Goal: Task Accomplishment & Management: Complete application form

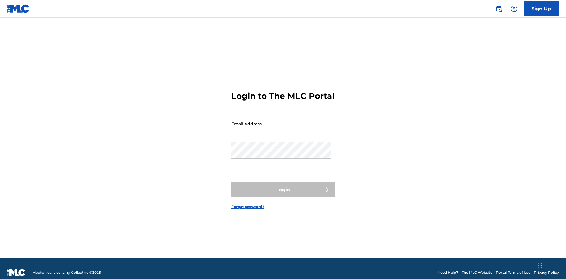
scroll to position [8, 0]
click at [281, 121] on input "Email Address" at bounding box center [281, 123] width 100 height 17
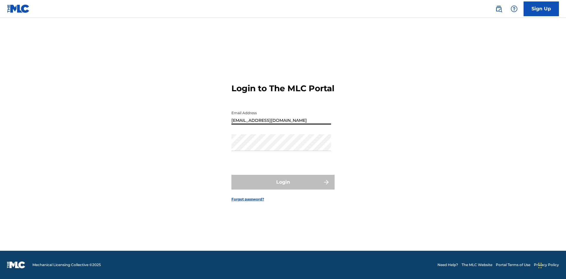
type input "Duke.McTesterson@gmail.com"
click at [283, 187] on button "Login" at bounding box center [282, 182] width 103 height 15
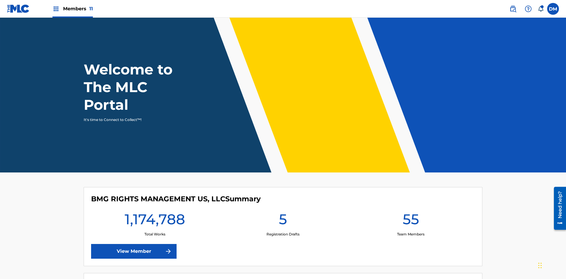
click at [72, 9] on span "Members 11" at bounding box center [78, 8] width 30 height 7
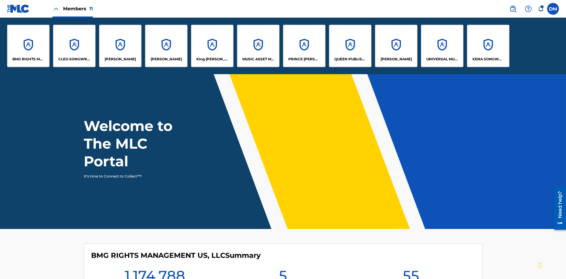
click at [442, 59] on p "UNIVERSAL MUSIC PUB GROUP" at bounding box center [442, 59] width 32 height 5
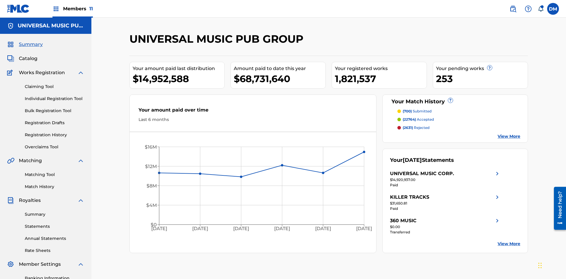
click at [54, 96] on link "Individual Registration Tool" at bounding box center [55, 99] width 60 height 6
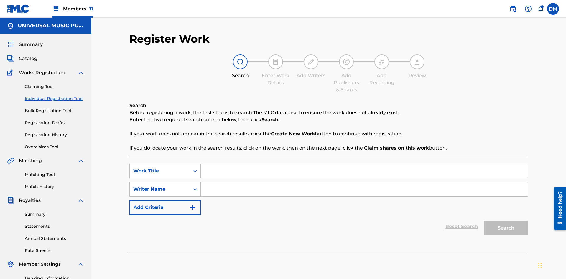
click at [364, 164] on input "Search Form" at bounding box center [364, 171] width 327 height 14
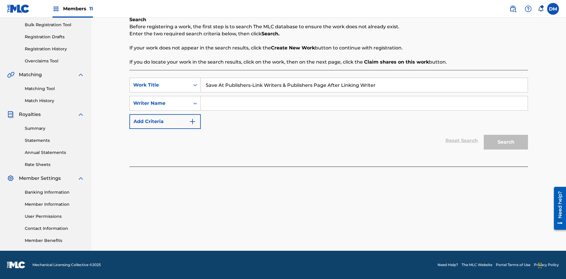
type input "Save At Publishers-Link Writers & Publishers Page After Linking Writer"
click at [364, 103] on input "Search Form" at bounding box center [364, 103] width 327 height 14
type input "QWERTYUIOP"
click at [505, 142] on button "Search" at bounding box center [505, 142] width 44 height 15
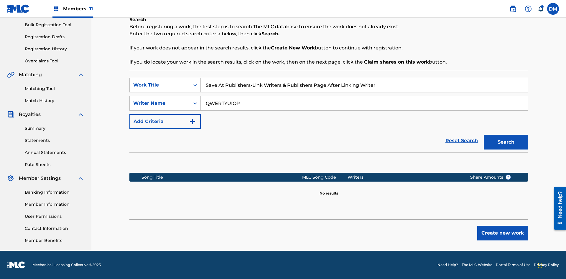
click at [502, 233] on button "Create new work" at bounding box center [502, 233] width 51 height 15
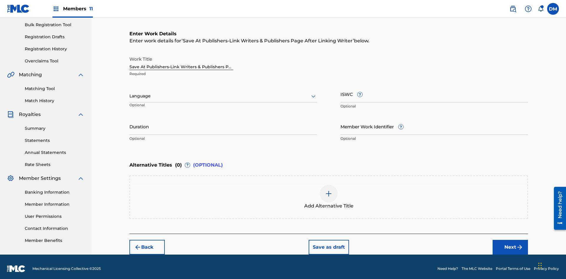
click at [223, 123] on input "Duration" at bounding box center [222, 126] width 187 height 17
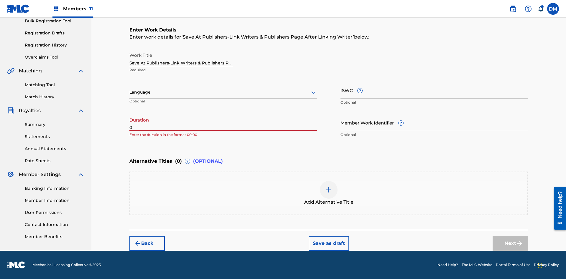
click at [223, 123] on input "0" at bounding box center [222, 122] width 187 height 17
type input "00:00"
click at [313, 92] on icon at bounding box center [313, 92] width 7 height 7
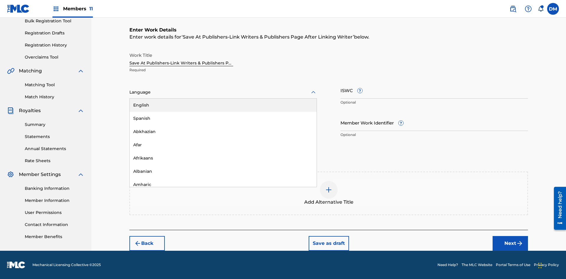
click at [223, 145] on div "Afar" at bounding box center [223, 144] width 187 height 13
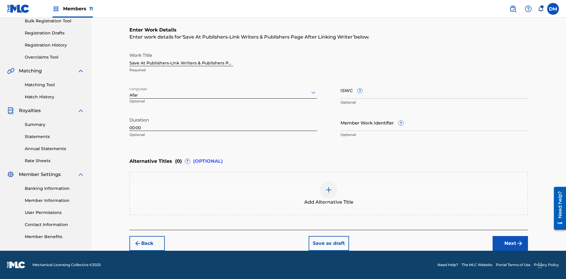
click at [434, 123] on input "Member Work Identifier ?" at bounding box center [433, 122] width 187 height 17
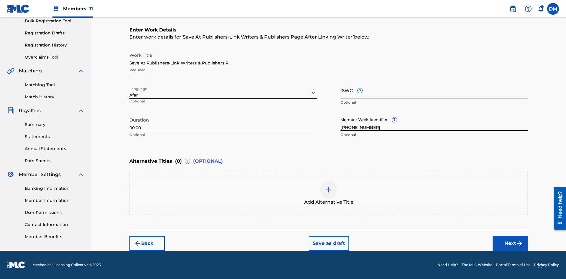
type input "2025.08.18.04"
click at [434, 90] on input "ISWC ?" at bounding box center [433, 90] width 187 height 17
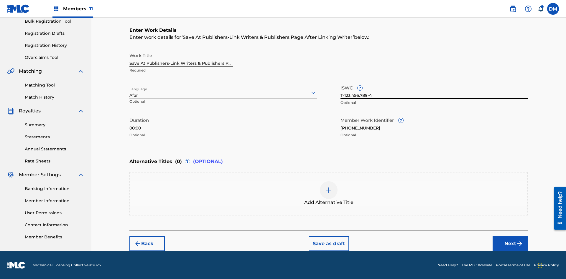
type input "T-123.456.789-4"
click at [328, 193] on img at bounding box center [328, 190] width 7 height 7
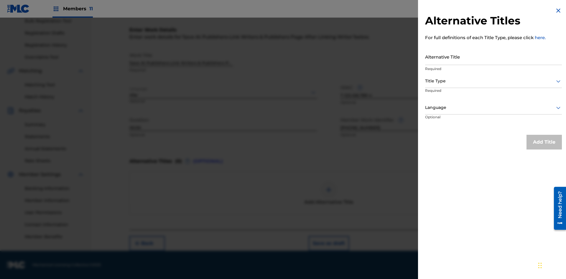
click at [493, 57] on input "Alternative Title" at bounding box center [493, 56] width 137 height 17
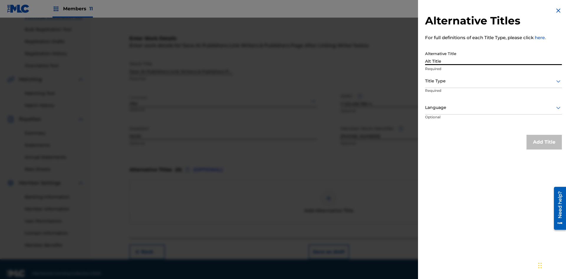
type input "Alt Title"
click at [493, 81] on div at bounding box center [493, 80] width 137 height 7
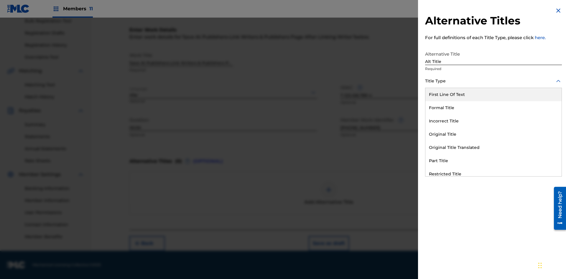
click at [493, 134] on div "Original Title" at bounding box center [493, 134] width 136 height 13
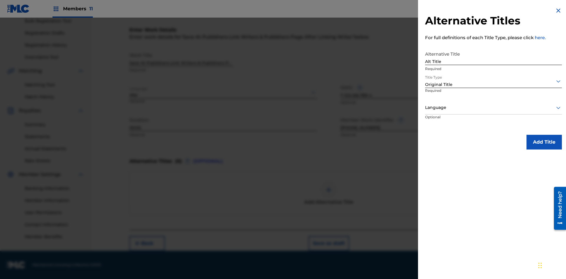
click at [493, 108] on div at bounding box center [493, 107] width 137 height 7
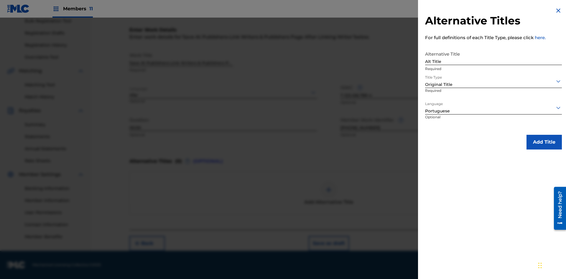
click at [544, 142] on button "Add Title" at bounding box center [543, 142] width 35 height 15
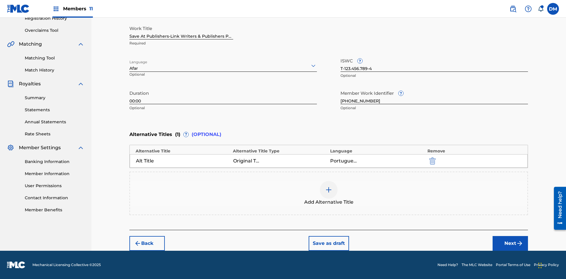
click at [510, 244] on button "Next" at bounding box center [509, 243] width 35 height 15
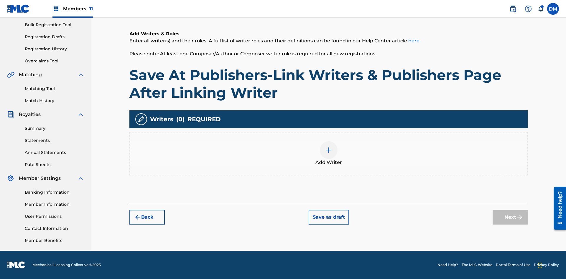
click at [328, 153] on img at bounding box center [328, 150] width 7 height 7
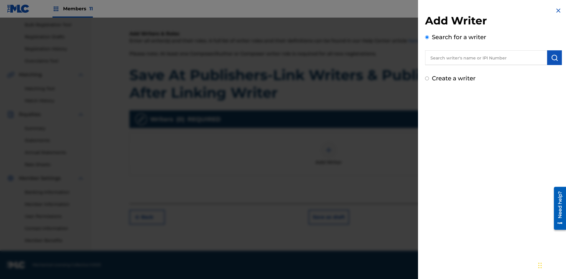
click at [486, 58] on input "text" at bounding box center [486, 57] width 122 height 15
type input "MARK STEVEN BERKOWITZ"
click at [554, 58] on img "submit" at bounding box center [554, 57] width 7 height 7
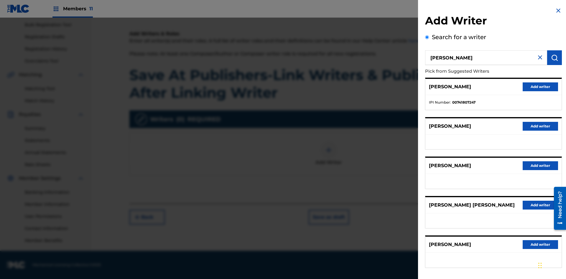
click at [540, 87] on button "Add writer" at bounding box center [539, 86] width 35 height 9
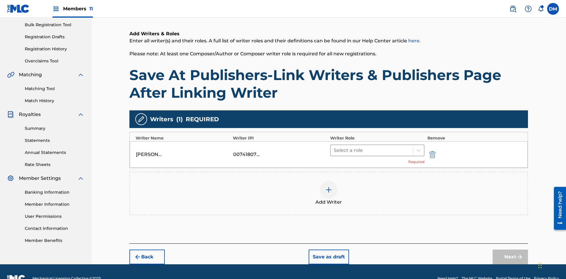
click at [334, 147] on input "text" at bounding box center [333, 150] width 1 height 7
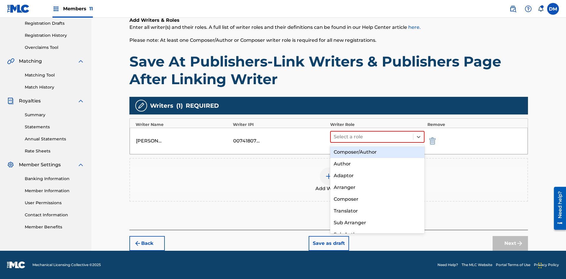
click at [377, 199] on div "Composer" at bounding box center [377, 200] width 94 height 12
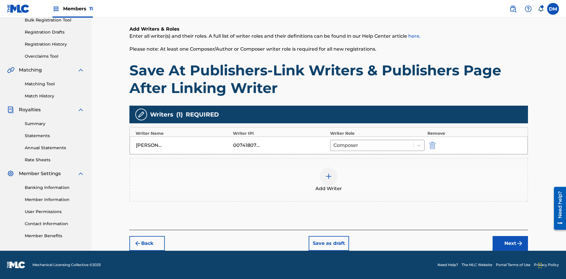
scroll to position [91, 0]
click at [510, 244] on button "Next" at bounding box center [509, 243] width 35 height 15
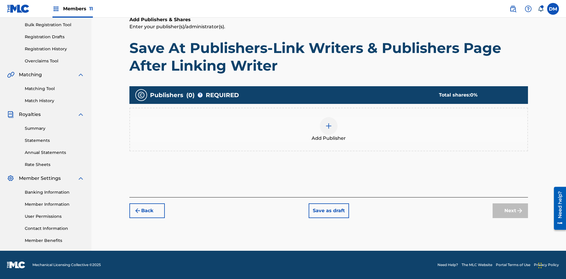
click at [328, 126] on img at bounding box center [328, 126] width 7 height 7
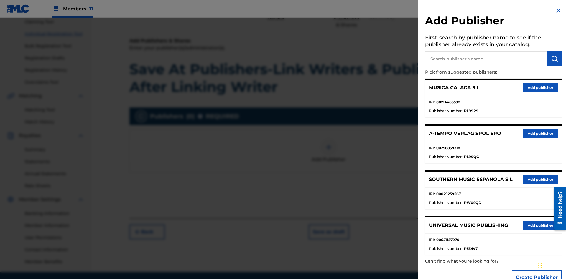
click at [486, 59] on input "text" at bounding box center [486, 58] width 122 height 15
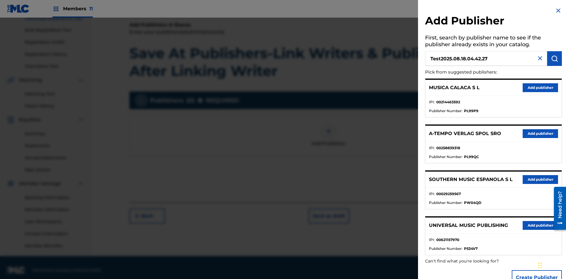
type input "Test2025.08.18.04.42.27"
click at [554, 59] on img "submit" at bounding box center [554, 58] width 7 height 7
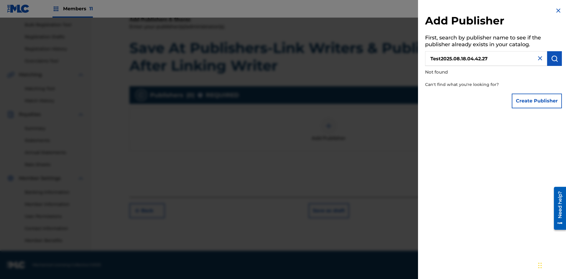
click at [537, 101] on button "Create Publisher" at bounding box center [536, 101] width 50 height 15
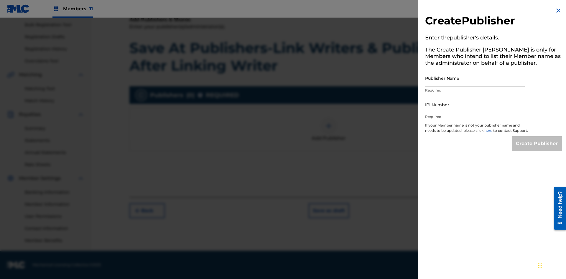
click at [475, 78] on input "Publisher Name" at bounding box center [475, 78] width 100 height 17
type input "Test2025.08.18.04.42.31"
click at [475, 105] on input "IPI Number" at bounding box center [475, 104] width 100 height 17
click at [537, 149] on input "Create Publisher" at bounding box center [536, 143] width 50 height 15
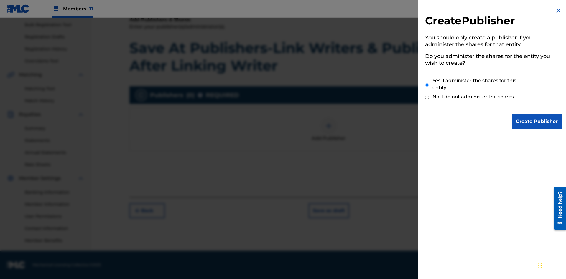
click at [427, 85] on input "Yes, I administer the shares for this entity" at bounding box center [427, 85] width 4 height 13
click at [537, 122] on input "Create Publisher" at bounding box center [536, 121] width 50 height 15
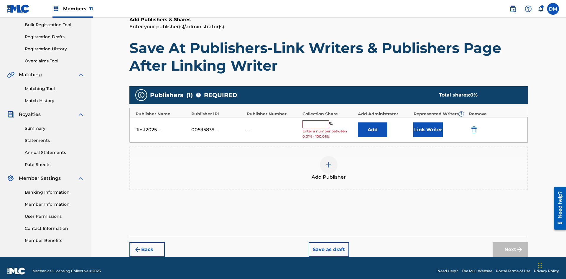
scroll to position [88, 0]
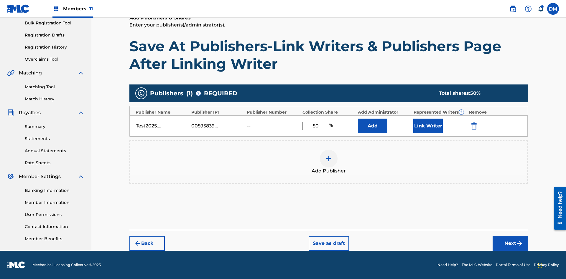
type input "50"
click at [428, 126] on button "Link Writer" at bounding box center [427, 126] width 29 height 15
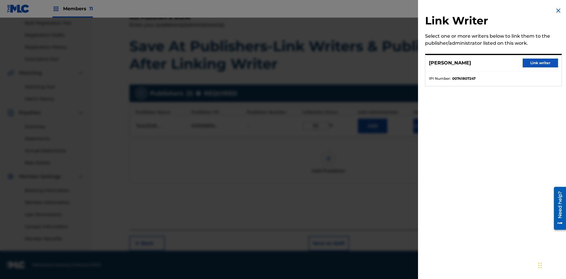
click at [540, 63] on button "Link writer" at bounding box center [539, 63] width 35 height 9
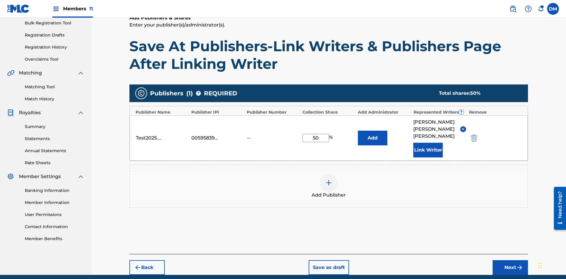
click at [428, 143] on button "Link Writer" at bounding box center [427, 150] width 29 height 15
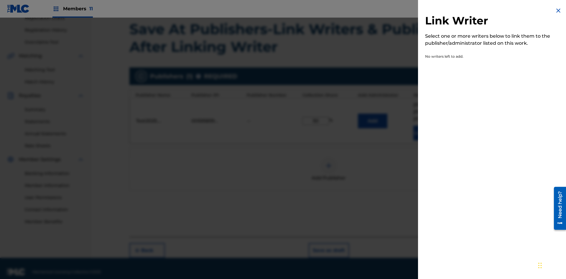
click at [558, 11] on img at bounding box center [557, 10] width 7 height 7
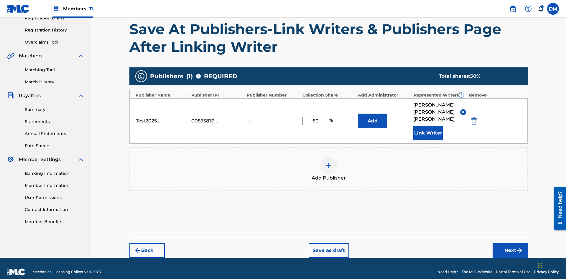
click at [372, 117] on button "Add" at bounding box center [372, 121] width 29 height 15
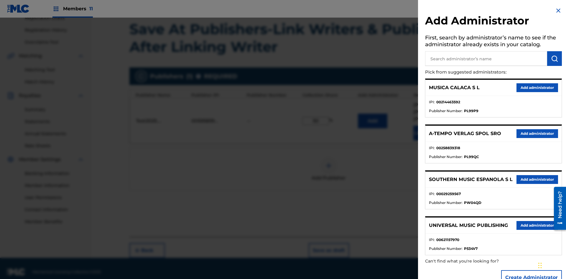
click at [486, 59] on input "text" at bounding box center [486, 58] width 122 height 15
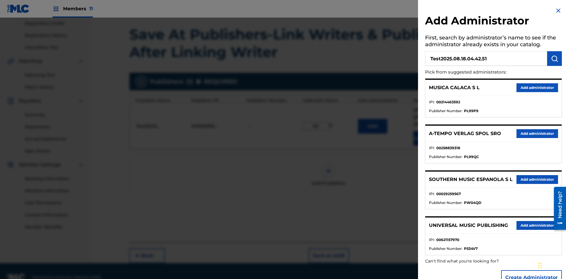
type input "Test2025.08.18.04.42.51"
click at [554, 59] on img "submit" at bounding box center [554, 58] width 7 height 7
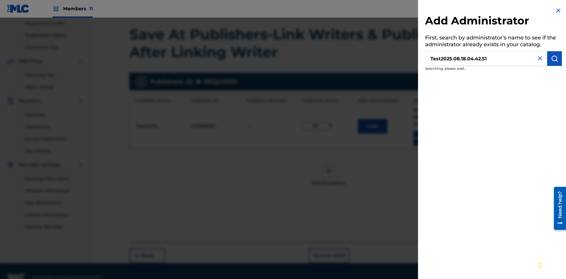
scroll to position [105, 0]
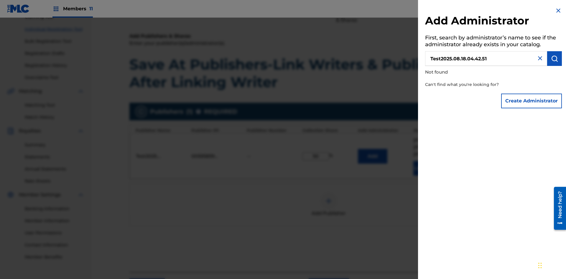
click at [531, 101] on button "Create Administrator" at bounding box center [531, 101] width 61 height 15
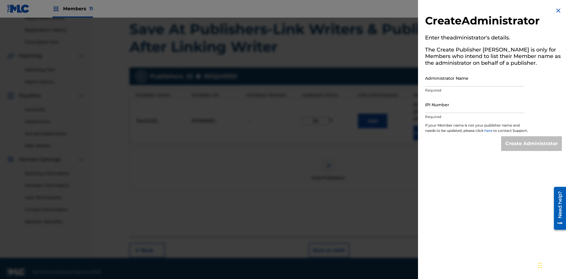
click at [475, 78] on input "Administrator Name" at bounding box center [475, 78] width 100 height 17
type input "Test2025.08.18.04.42.55"
click at [475, 105] on input "IPI Number" at bounding box center [475, 104] width 100 height 17
type input "00595839777"
click at [531, 149] on input "Create Administrator" at bounding box center [531, 143] width 61 height 15
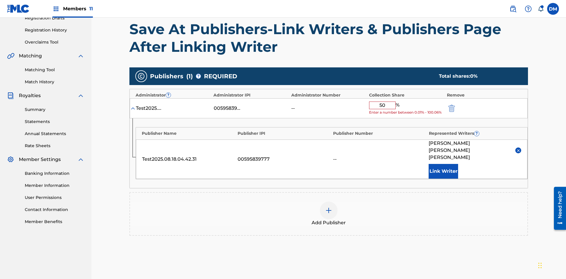
scroll to position [137, 0]
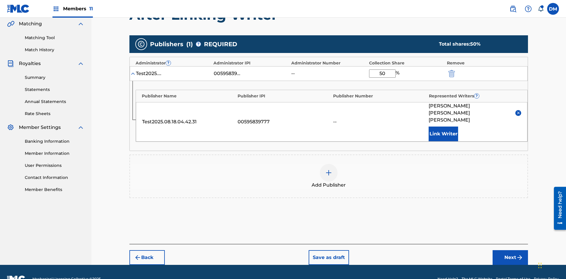
type input "50"
click at [328, 250] on button "Save as draft" at bounding box center [328, 257] width 40 height 15
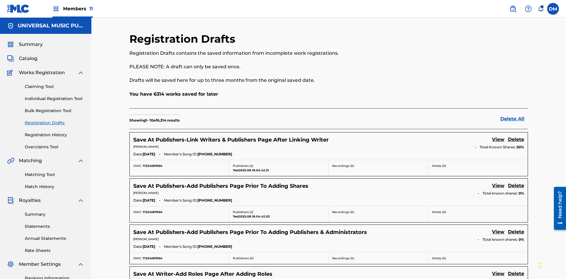
click at [498, 136] on link "View" at bounding box center [498, 140] width 12 height 8
